Goal: Use online tool/utility: Use online tool/utility

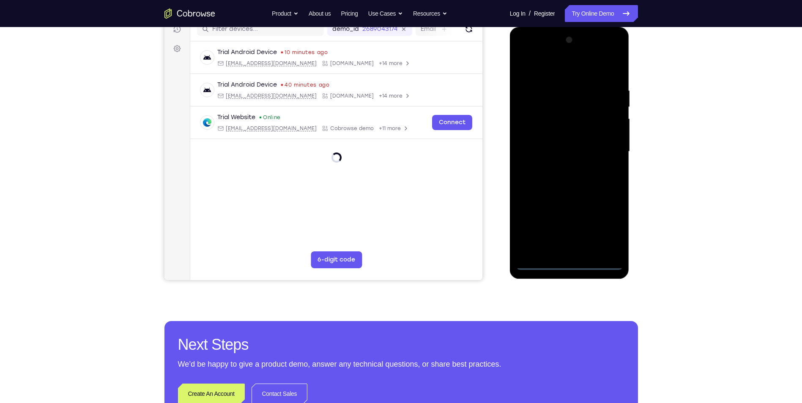
click at [571, 265] on div at bounding box center [569, 151] width 107 height 237
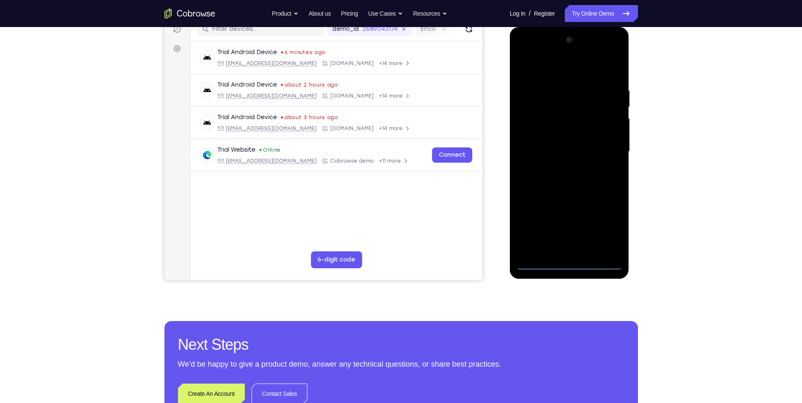
click at [609, 227] on div at bounding box center [569, 151] width 107 height 237
click at [562, 72] on div at bounding box center [569, 151] width 107 height 237
click at [605, 148] on div at bounding box center [569, 151] width 107 height 237
click at [579, 252] on div at bounding box center [569, 151] width 107 height 237
click at [570, 143] on div at bounding box center [569, 151] width 107 height 237
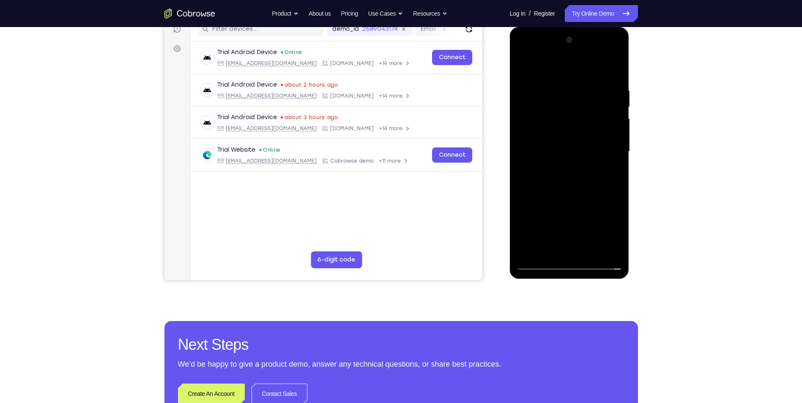
click at [574, 148] on div at bounding box center [569, 151] width 107 height 237
click at [578, 178] on div at bounding box center [569, 151] width 107 height 237
click at [545, 171] on div at bounding box center [569, 151] width 107 height 237
click at [573, 182] on div at bounding box center [569, 151] width 107 height 237
click at [572, 172] on div at bounding box center [569, 151] width 107 height 237
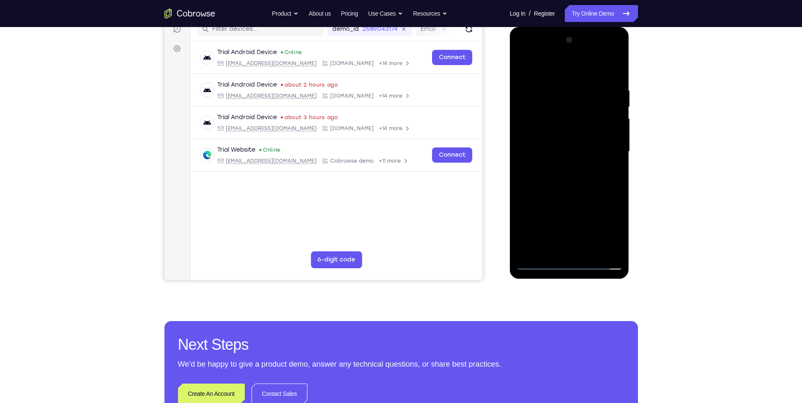
click at [583, 247] on div at bounding box center [569, 151] width 107 height 237
click at [563, 180] on div at bounding box center [569, 151] width 107 height 237
click at [614, 82] on div at bounding box center [569, 151] width 107 height 237
click at [607, 70] on div at bounding box center [569, 151] width 107 height 237
click at [582, 177] on div at bounding box center [569, 151] width 107 height 237
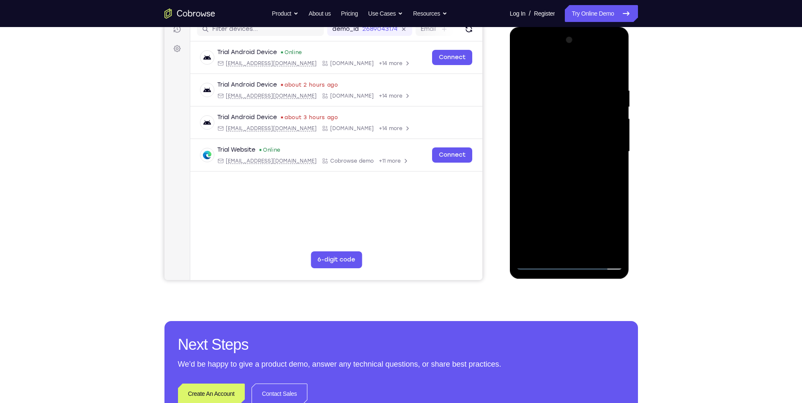
click at [614, 81] on div at bounding box center [569, 151] width 107 height 237
click at [585, 177] on div at bounding box center [569, 151] width 107 height 237
click at [561, 249] on div at bounding box center [569, 151] width 107 height 237
drag, startPoint x: 570, startPoint y: 93, endPoint x: 563, endPoint y: 203, distance: 111.0
click at [563, 203] on div at bounding box center [569, 151] width 107 height 237
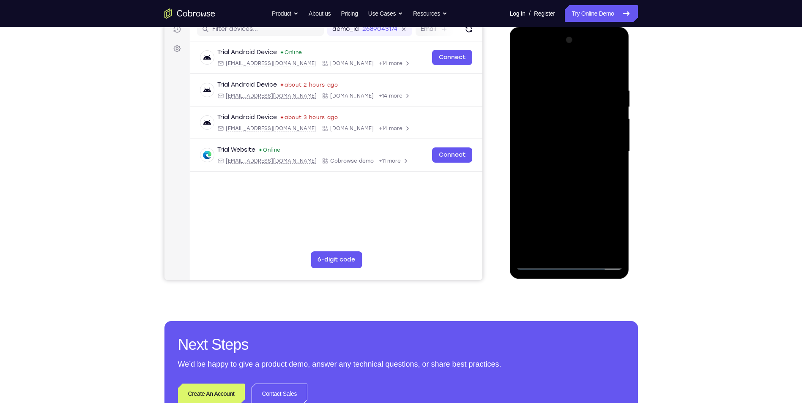
click at [586, 190] on div at bounding box center [569, 151] width 107 height 237
click at [617, 250] on div at bounding box center [569, 151] width 107 height 237
drag, startPoint x: 584, startPoint y: 200, endPoint x: 574, endPoint y: 140, distance: 61.4
click at [574, 140] on div at bounding box center [569, 151] width 107 height 237
click at [524, 203] on div at bounding box center [569, 151] width 107 height 237
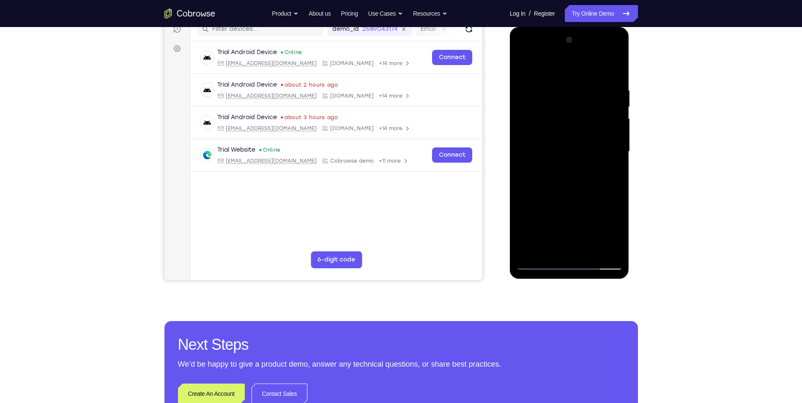
click at [592, 254] on div at bounding box center [569, 151] width 107 height 237
click at [584, 197] on div at bounding box center [569, 151] width 107 height 237
click at [579, 168] on div at bounding box center [569, 151] width 107 height 237
click at [522, 70] on div at bounding box center [569, 151] width 107 height 237
drag, startPoint x: 588, startPoint y: 218, endPoint x: 588, endPoint y: 166, distance: 52.0
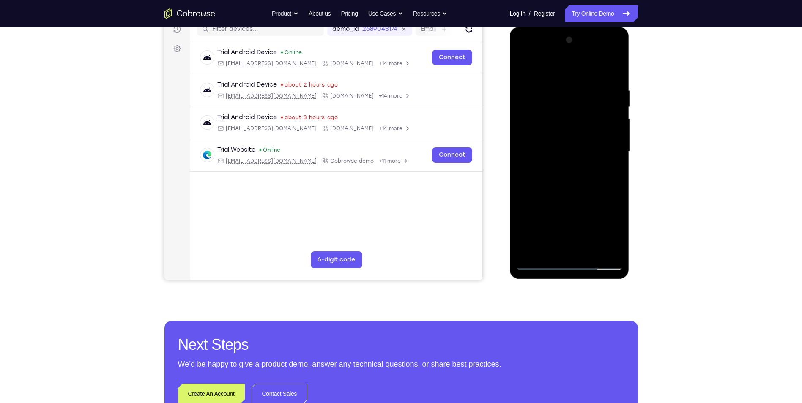
click at [588, 166] on div at bounding box center [569, 151] width 107 height 237
drag, startPoint x: 566, startPoint y: 209, endPoint x: 561, endPoint y: 137, distance: 72.5
click at [561, 137] on div at bounding box center [569, 151] width 107 height 237
drag, startPoint x: 566, startPoint y: 210, endPoint x: 563, endPoint y: 145, distance: 64.7
click at [563, 145] on div at bounding box center [569, 151] width 107 height 237
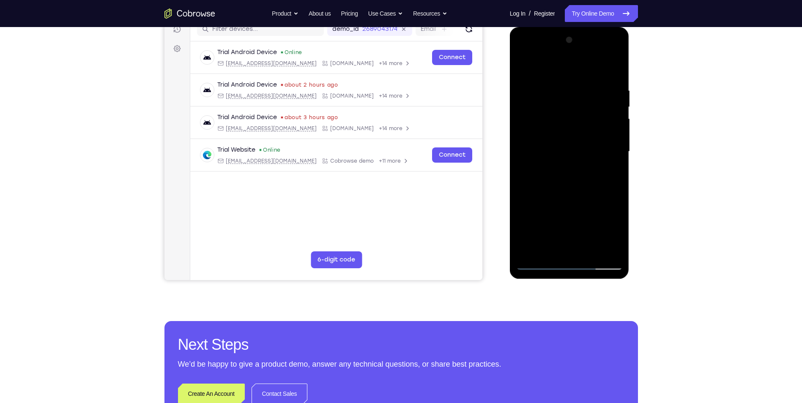
click at [573, 194] on div at bounding box center [569, 151] width 107 height 237
click at [519, 66] on div at bounding box center [569, 151] width 107 height 237
click at [541, 265] on div at bounding box center [569, 151] width 107 height 237
click at [522, 67] on div at bounding box center [569, 151] width 107 height 237
click at [522, 65] on div at bounding box center [569, 151] width 107 height 237
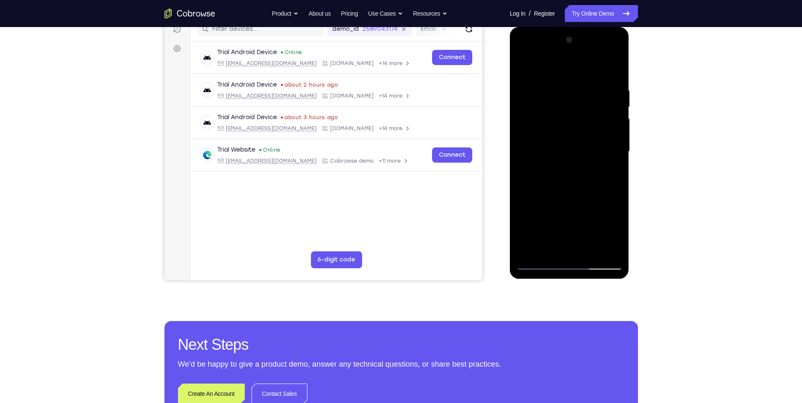
click at [615, 169] on div at bounding box center [569, 151] width 107 height 237
click at [618, 167] on div at bounding box center [569, 151] width 107 height 237
click at [523, 91] on div at bounding box center [569, 151] width 107 height 237
click at [539, 68] on div at bounding box center [569, 151] width 107 height 237
click at [521, 65] on div at bounding box center [569, 151] width 107 height 237
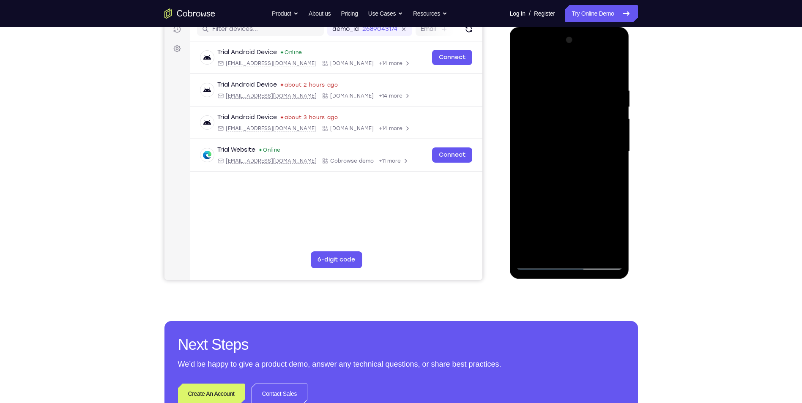
click at [615, 68] on div at bounding box center [569, 151] width 107 height 237
drag, startPoint x: 571, startPoint y: 89, endPoint x: 571, endPoint y: 137, distance: 47.8
click at [571, 137] on div at bounding box center [569, 151] width 107 height 237
click at [590, 251] on div at bounding box center [569, 151] width 107 height 237
click at [521, 65] on div at bounding box center [569, 151] width 107 height 237
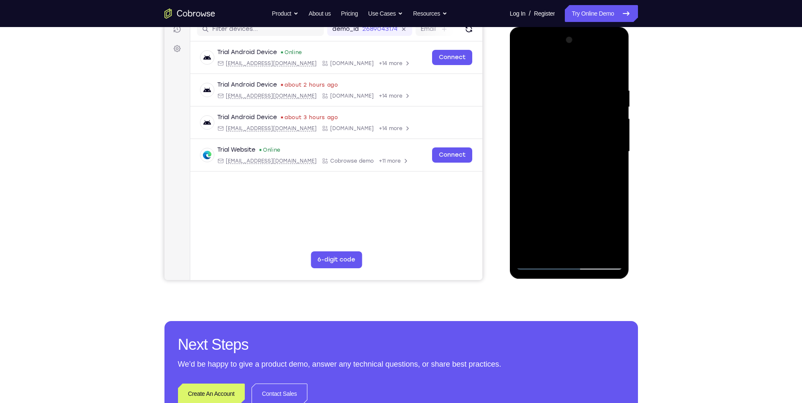
click at [549, 81] on div at bounding box center [569, 151] width 107 height 237
click at [601, 249] on div at bounding box center [569, 151] width 107 height 237
click at [614, 69] on div at bounding box center [569, 151] width 107 height 237
click at [571, 81] on div at bounding box center [569, 151] width 107 height 237
click at [615, 110] on div at bounding box center [569, 151] width 107 height 237
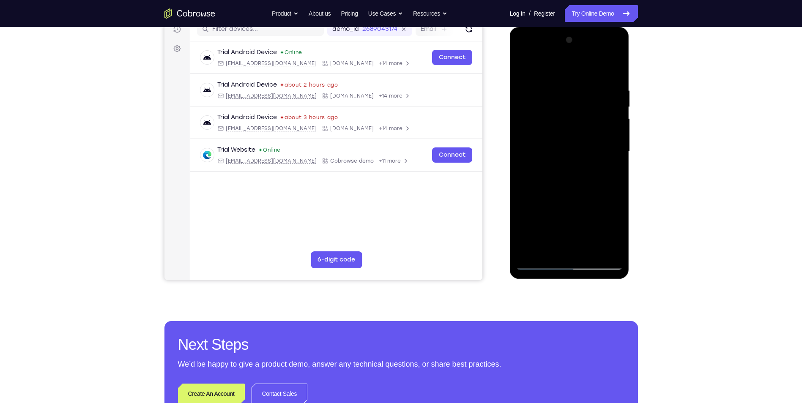
click at [615, 110] on div at bounding box center [569, 151] width 107 height 237
click at [611, 71] on div at bounding box center [569, 151] width 107 height 237
click at [590, 251] on div at bounding box center [569, 151] width 107 height 237
drag, startPoint x: 590, startPoint y: 227, endPoint x: 582, endPoint y: 101, distance: 126.2
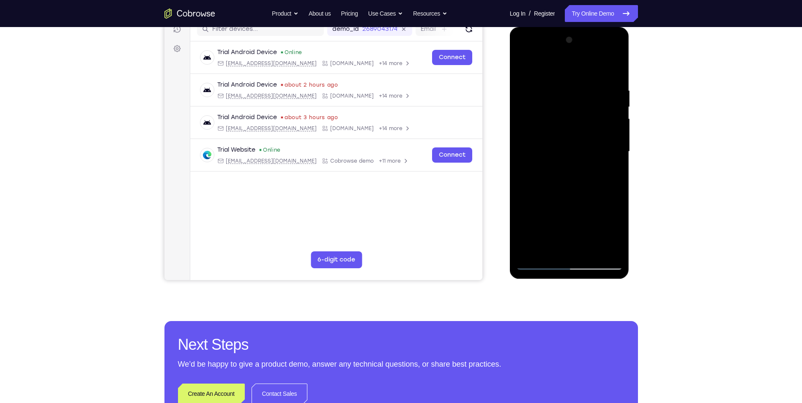
click at [582, 101] on div at bounding box center [569, 151] width 107 height 237
drag, startPoint x: 579, startPoint y: 211, endPoint x: 580, endPoint y: 107, distance: 104.0
click at [580, 118] on div at bounding box center [569, 151] width 107 height 237
click at [578, 220] on div at bounding box center [569, 151] width 107 height 237
click at [522, 70] on div at bounding box center [569, 151] width 107 height 237
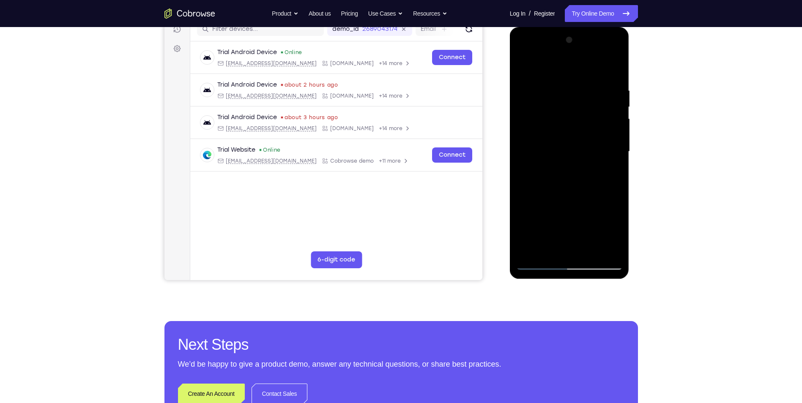
click at [523, 64] on div at bounding box center [569, 151] width 107 height 237
drag, startPoint x: 590, startPoint y: 147, endPoint x: 595, endPoint y: 236, distance: 89.3
click at [595, 236] on div at bounding box center [569, 151] width 107 height 237
click at [547, 82] on div at bounding box center [569, 151] width 107 height 237
click at [616, 117] on div at bounding box center [569, 151] width 107 height 237
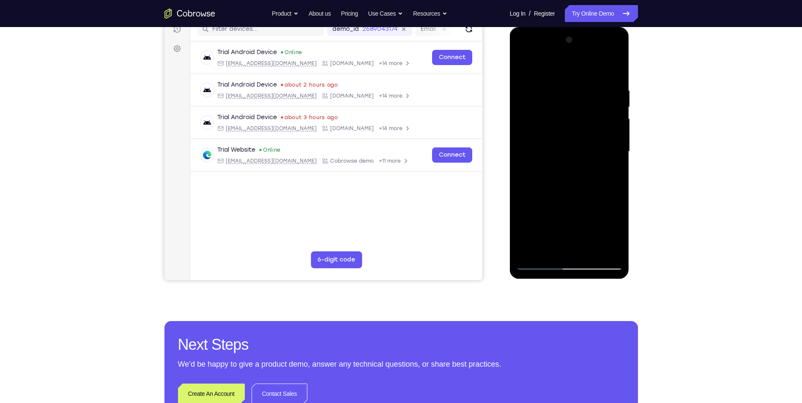
click at [616, 117] on div at bounding box center [569, 151] width 107 height 237
click at [610, 91] on div at bounding box center [569, 151] width 107 height 237
click at [559, 247] on div at bounding box center [569, 151] width 107 height 237
click at [601, 135] on div at bounding box center [569, 151] width 107 height 237
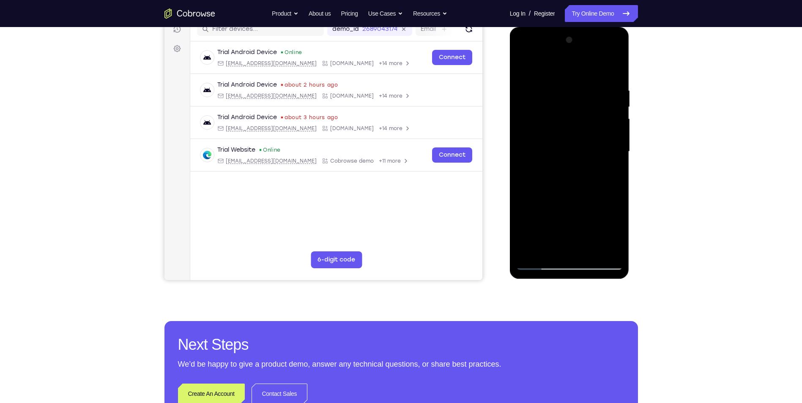
click at [610, 137] on div at bounding box center [569, 151] width 107 height 237
click at [522, 160] on div at bounding box center [569, 151] width 107 height 237
click at [573, 247] on div at bounding box center [569, 151] width 107 height 237
click at [573, 162] on div at bounding box center [569, 151] width 107 height 237
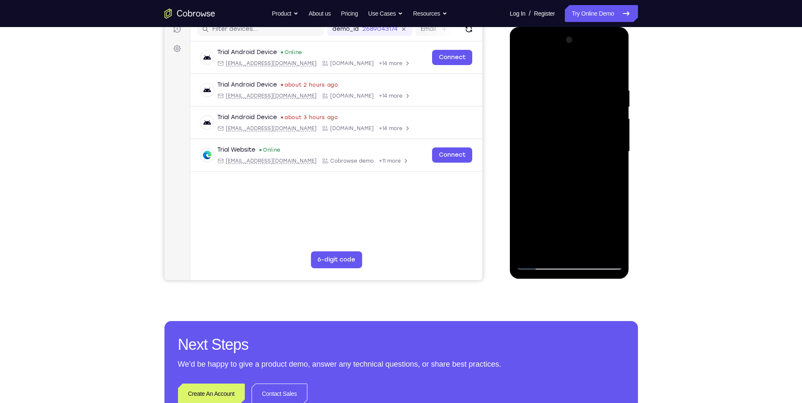
click at [529, 251] on div at bounding box center [569, 151] width 107 height 237
click at [618, 234] on div at bounding box center [569, 151] width 107 height 237
click at [610, 158] on div at bounding box center [569, 151] width 107 height 237
click at [544, 246] on div at bounding box center [569, 151] width 107 height 237
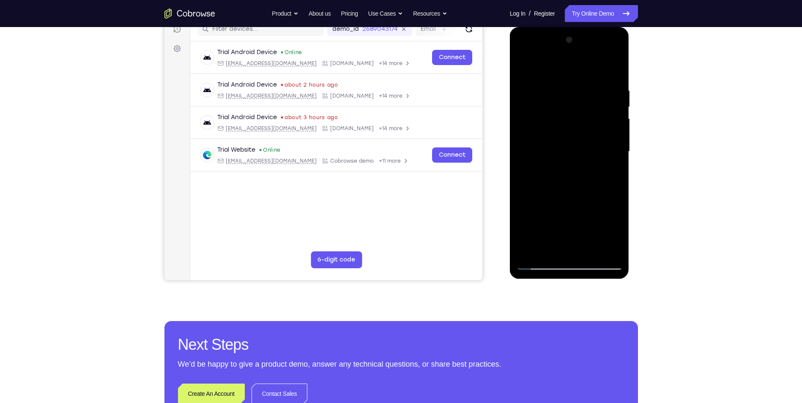
click at [615, 235] on div at bounding box center [569, 151] width 107 height 237
click at [586, 137] on div at bounding box center [569, 151] width 107 height 237
click at [587, 249] on div at bounding box center [569, 151] width 107 height 237
click at [607, 248] on div at bounding box center [569, 151] width 107 height 237
click at [612, 69] on div at bounding box center [569, 151] width 107 height 237
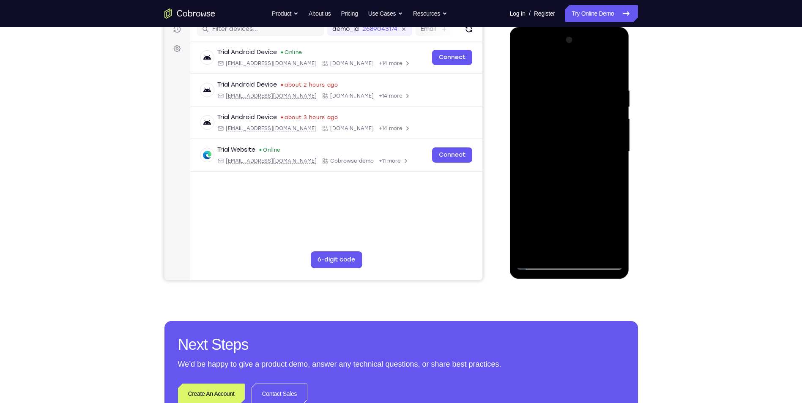
click at [617, 181] on div at bounding box center [569, 151] width 107 height 237
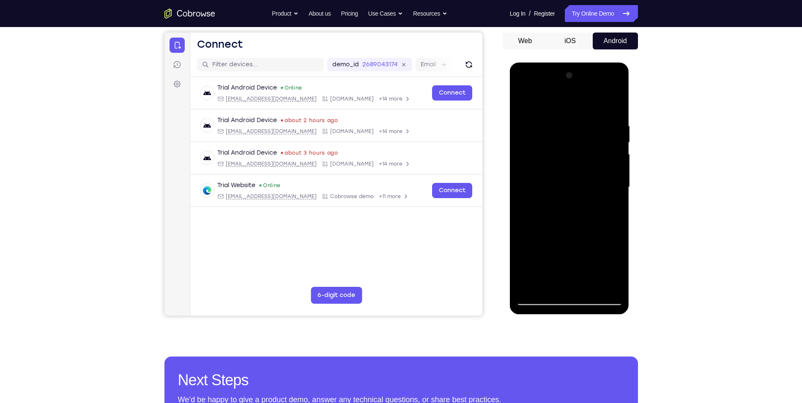
scroll to position [71, 0]
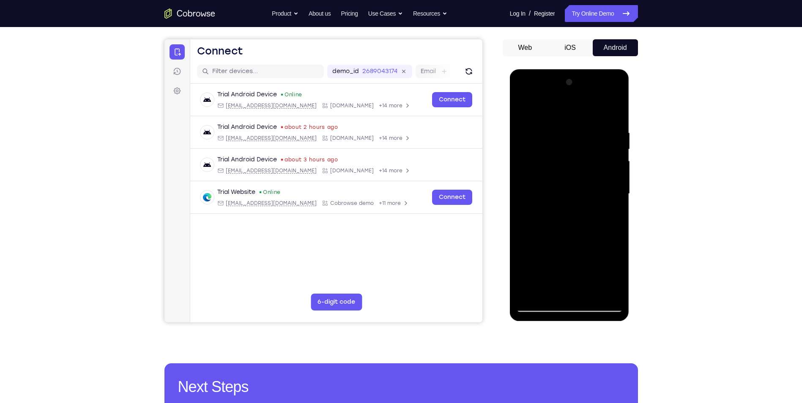
drag, startPoint x: 577, startPoint y: 140, endPoint x: 586, endPoint y: 212, distance: 72.5
click at [586, 205] on div at bounding box center [569, 194] width 107 height 237
